Goal: Find specific page/section: Find specific page/section

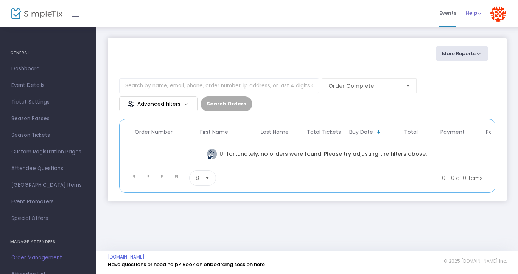
click at [469, 15] on span "Help" at bounding box center [474, 12] width 16 height 7
click at [474, 25] on li "View Docs" at bounding box center [494, 25] width 56 height 15
click at [34, 70] on span "Dashboard" at bounding box center [48, 69] width 74 height 10
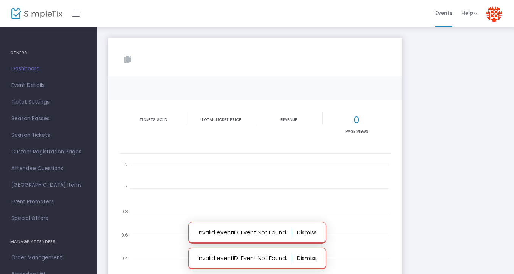
click at [495, 15] on img at bounding box center [494, 14] width 16 height 16
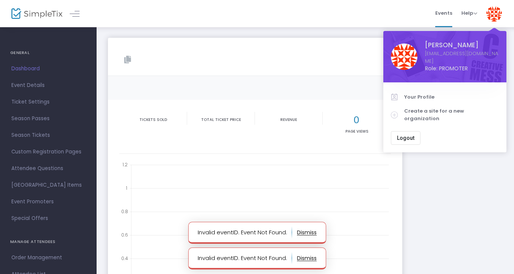
click at [402, 135] on span "Logout" at bounding box center [405, 138] width 17 height 6
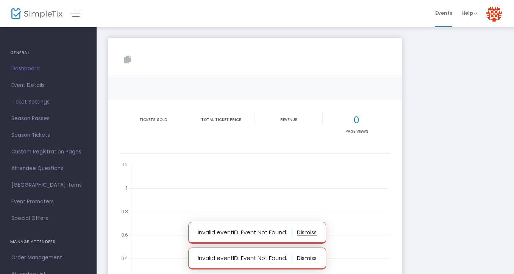
click at [308, 231] on button "button" at bounding box center [307, 233] width 20 height 12
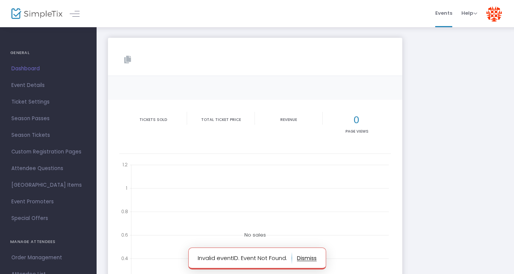
click at [307, 257] on button "button" at bounding box center [307, 258] width 20 height 12
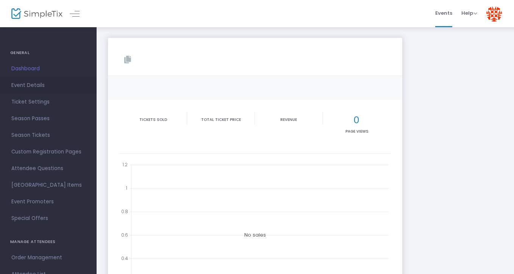
click at [33, 87] on span "Event Details" at bounding box center [48, 86] width 74 height 10
